Goal: Book appointment/travel/reservation

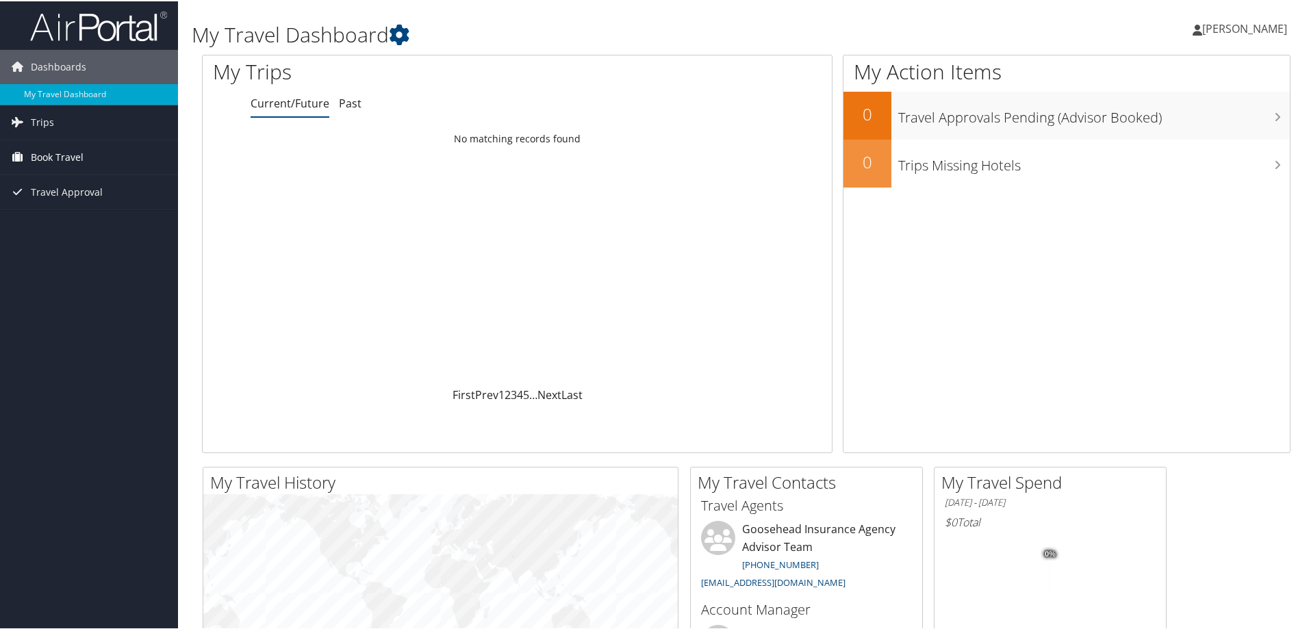
click at [45, 162] on span "Book Travel" at bounding box center [57, 156] width 53 height 34
click at [42, 228] on link "Book/Manage Online Trips" at bounding box center [89, 224] width 178 height 21
